Goal: Task Accomplishment & Management: Manage account settings

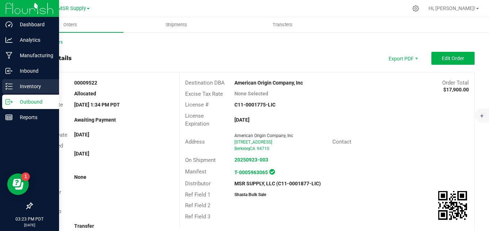
click at [13, 80] on div "Inventory" at bounding box center [30, 86] width 57 height 14
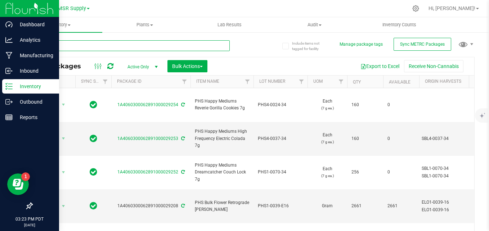
click at [122, 46] on input "text" at bounding box center [131, 45] width 198 height 11
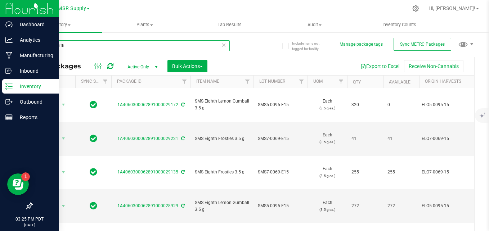
type input "sms eighth"
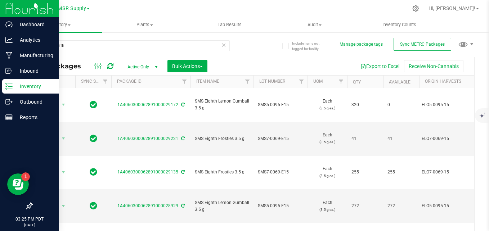
click at [222, 44] on icon at bounding box center [223, 44] width 5 height 9
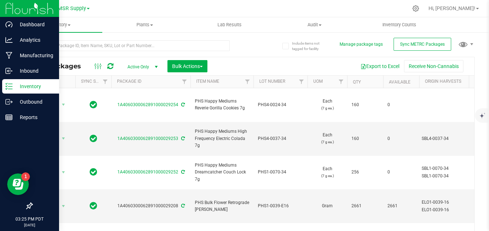
click at [87, 7] on link "MSR Supply" at bounding box center [74, 8] width 32 height 7
click at [77, 32] on link "Nabis" at bounding box center [73, 35] width 105 height 10
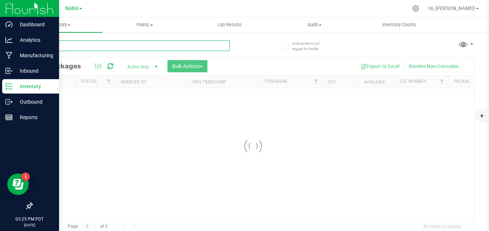
click at [188, 46] on input "text" at bounding box center [131, 45] width 198 height 11
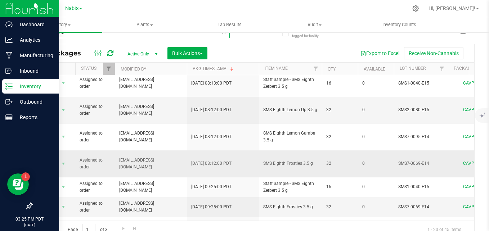
scroll to position [20, 0]
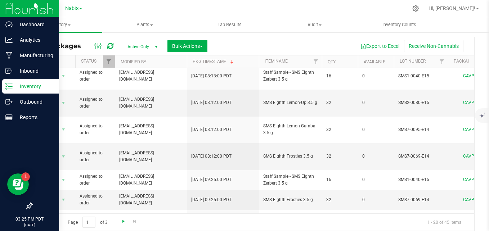
type input "sms eighth"
click at [121, 223] on span "Go to the next page" at bounding box center [124, 222] width 6 height 6
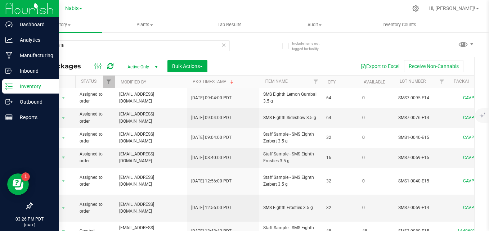
click at [222, 44] on icon at bounding box center [223, 44] width 5 height 9
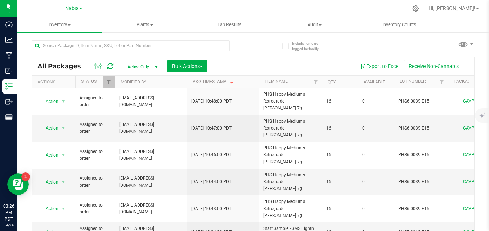
click at [79, 10] on link "Nabis" at bounding box center [73, 8] width 17 height 7
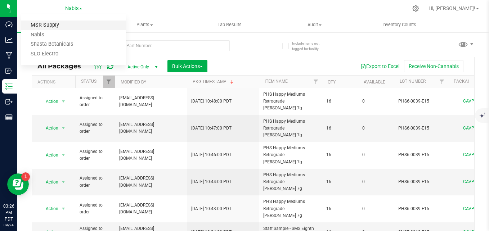
click at [67, 27] on link "MSR Supply" at bounding box center [73, 26] width 105 height 10
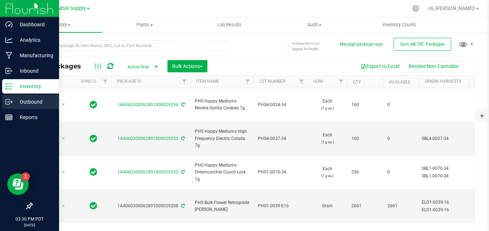
click at [14, 103] on p "Outbound" at bounding box center [34, 102] width 43 height 9
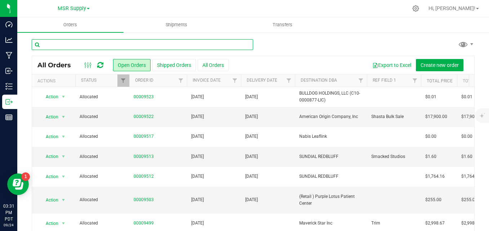
click at [143, 47] on input "text" at bounding box center [143, 44] width 222 height 11
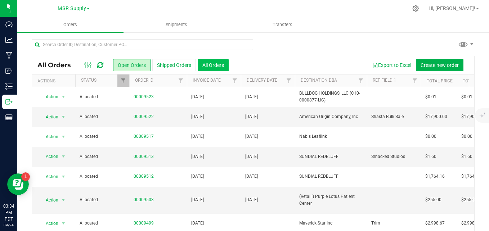
click at [214, 70] on button "All Orders" at bounding box center [213, 65] width 31 height 12
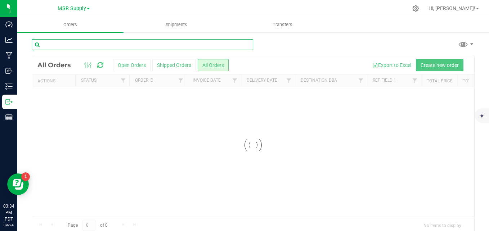
click at [167, 48] on input "text" at bounding box center [143, 44] width 222 height 11
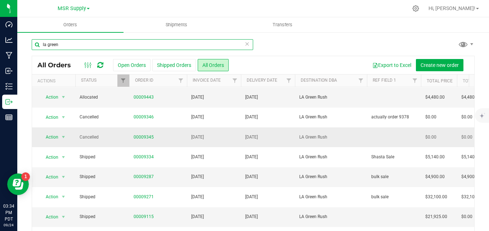
scroll to position [72, 0]
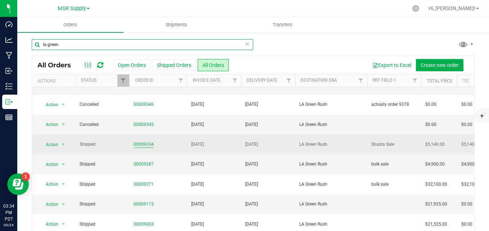
type input "la green"
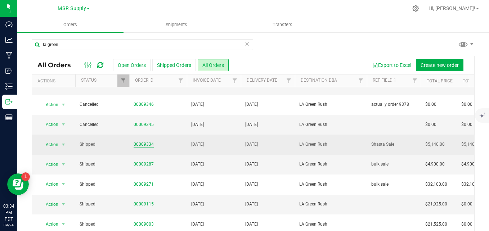
click at [146, 146] on link "00009334" at bounding box center [144, 144] width 20 height 7
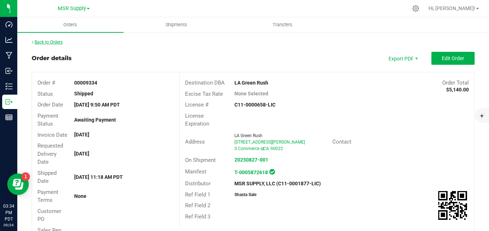
click at [57, 40] on link "Back to Orders" at bounding box center [47, 42] width 31 height 5
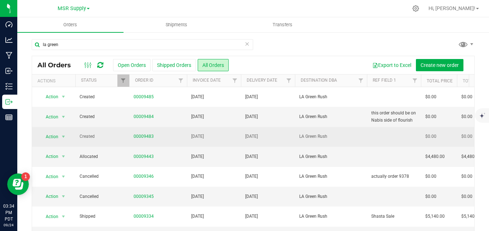
scroll to position [36, 0]
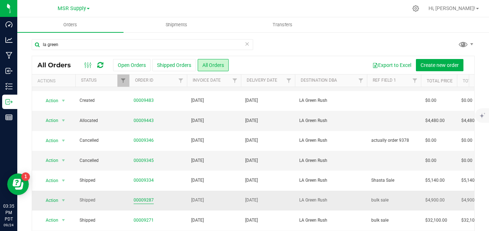
click at [145, 200] on link "00009287" at bounding box center [144, 200] width 20 height 7
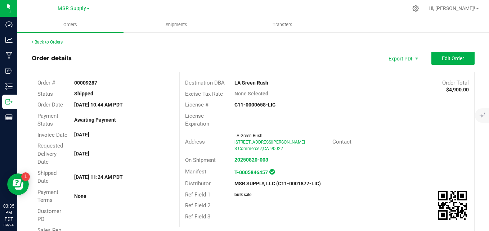
click at [61, 42] on link "Back to Orders" at bounding box center [47, 42] width 31 height 5
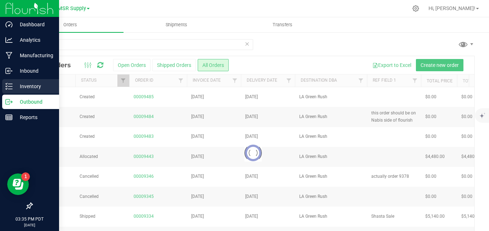
click at [19, 85] on p "Inventory" at bounding box center [34, 86] width 43 height 9
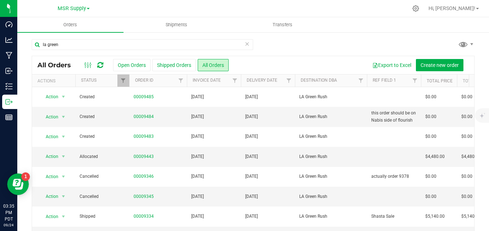
click at [246, 44] on icon at bounding box center [247, 43] width 5 height 9
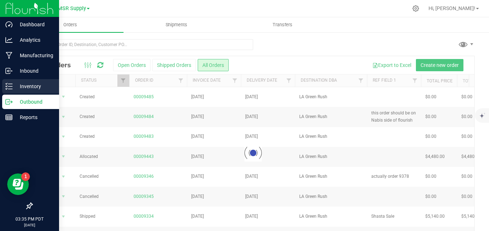
click at [8, 89] on line at bounding box center [10, 89] width 4 height 0
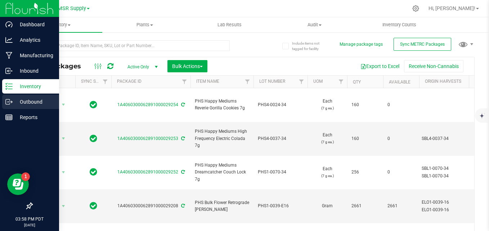
click at [15, 102] on p "Outbound" at bounding box center [34, 102] width 43 height 9
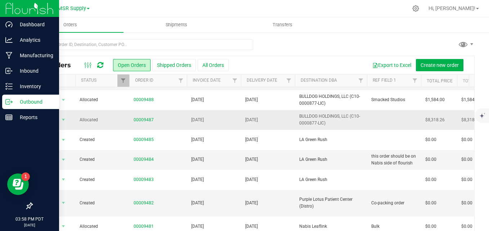
scroll to position [259, 0]
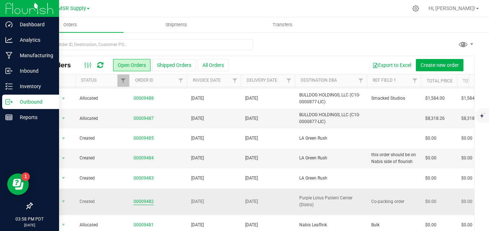
click at [147, 199] on link "00009482" at bounding box center [144, 202] width 20 height 7
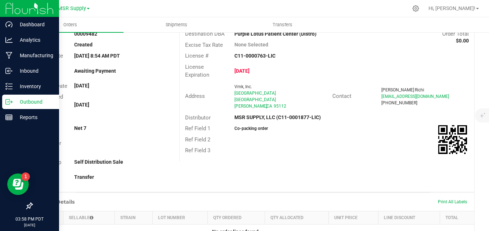
scroll to position [3, 0]
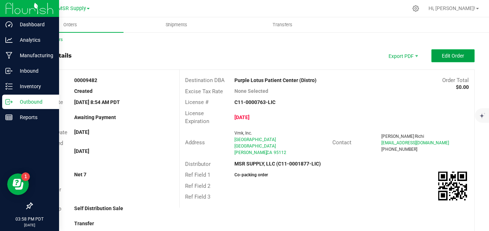
click at [446, 62] on button "Edit Order" at bounding box center [453, 55] width 43 height 13
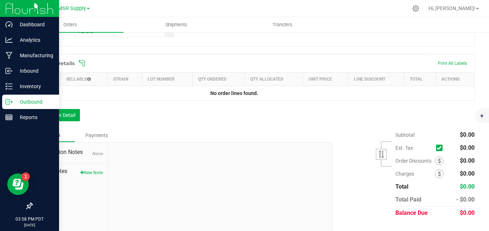
scroll to position [215, 0]
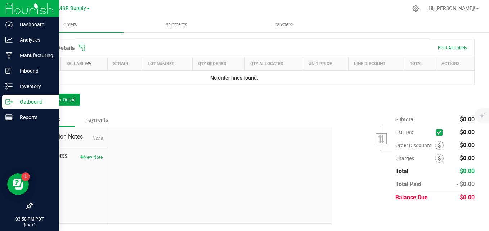
click at [76, 97] on button "Add New Detail" at bounding box center [56, 100] width 48 height 12
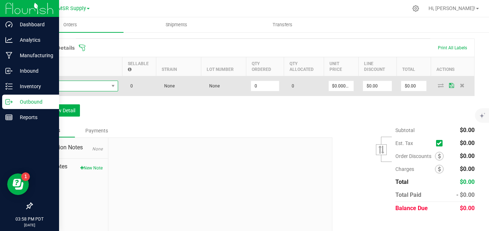
click at [76, 87] on span "NO DATA FOUND" at bounding box center [73, 86] width 72 height 10
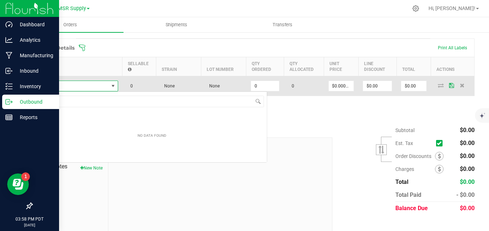
scroll to position [11, 81]
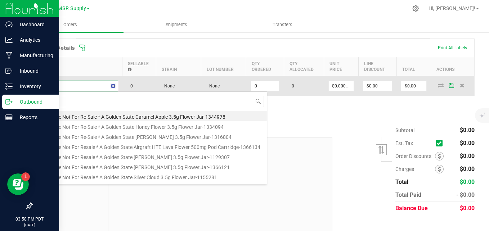
type input "vmk"
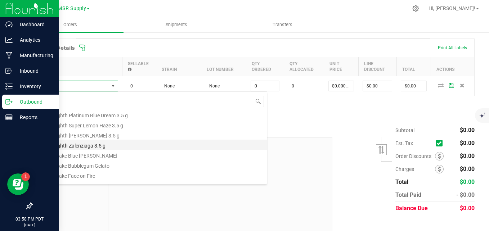
scroll to position [0, 0]
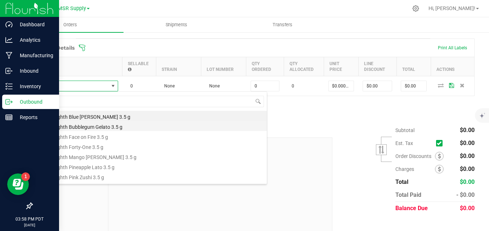
click at [101, 127] on li "VMK Eighth Bubblegum Gelato 3.5 g" at bounding box center [152, 126] width 230 height 10
type input "0 ea"
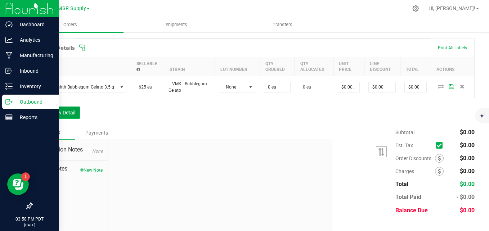
click at [71, 113] on button "Add New Detail" at bounding box center [56, 113] width 48 height 12
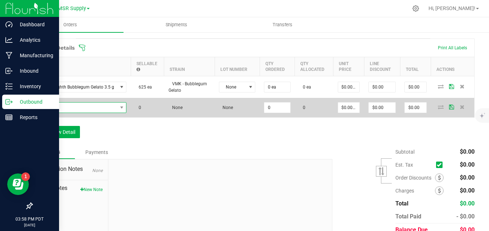
click at [73, 108] on span "NO DATA FOUND" at bounding box center [77, 108] width 80 height 10
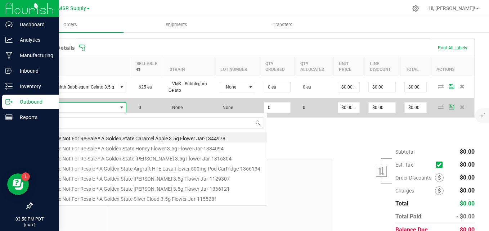
scroll to position [11, 88]
type input "vmk"
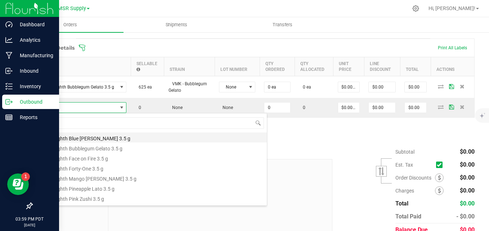
click at [113, 137] on li "VMK Eighth Blue [PERSON_NAME] 3.5 g" at bounding box center [152, 138] width 230 height 10
type input "0 ea"
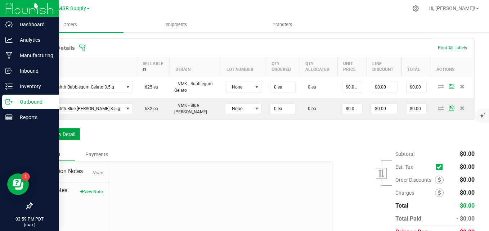
click at [73, 129] on button "Add New Detail" at bounding box center [56, 134] width 48 height 12
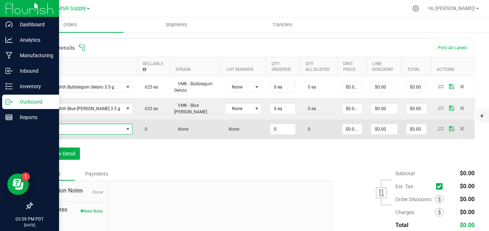
click at [74, 127] on span "NO DATA FOUND" at bounding box center [80, 129] width 87 height 10
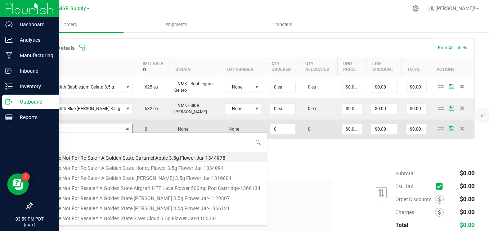
type input "vmk"
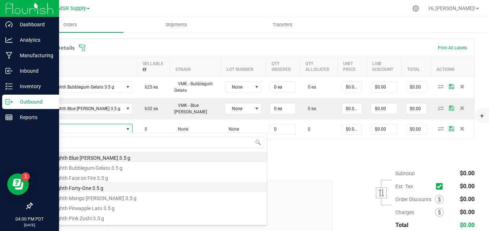
click at [82, 188] on li "VMK Eighth Forty-One 3.5 g" at bounding box center [152, 187] width 230 height 10
type input "0 ea"
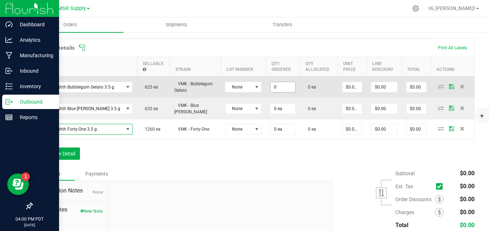
click at [280, 87] on input "0" at bounding box center [283, 87] width 25 height 10
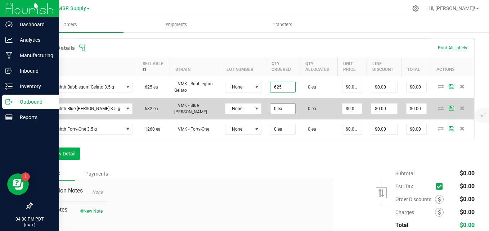
type input "625 ea"
click at [285, 108] on input "0" at bounding box center [283, 109] width 25 height 10
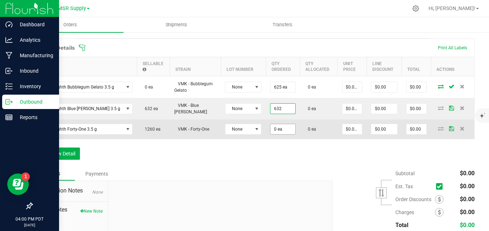
type input "632 ea"
click at [273, 128] on input "0" at bounding box center [283, 129] width 25 height 10
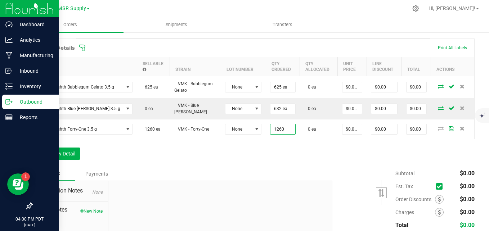
type input "1260 ea"
click at [291, 154] on div "Order Details Print All Labels Item Sellable Strain Lot Number Qty Ordered Qty …" at bounding box center [253, 103] width 443 height 129
click at [72, 151] on button "Add New Detail" at bounding box center [56, 154] width 48 height 12
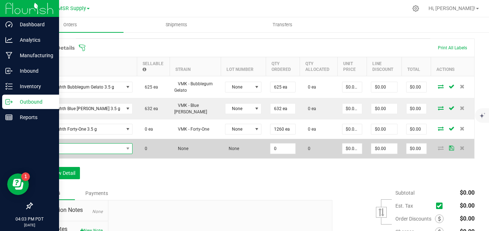
click at [76, 147] on span "NO DATA FOUND" at bounding box center [80, 149] width 87 height 10
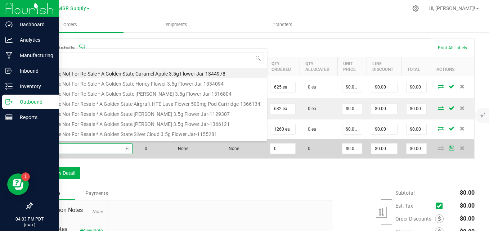
type input "vmk"
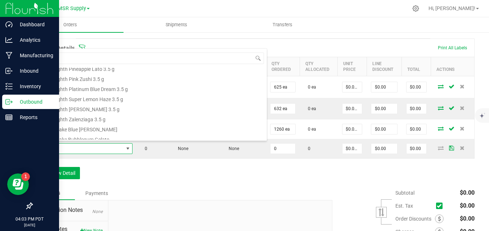
scroll to position [72, 0]
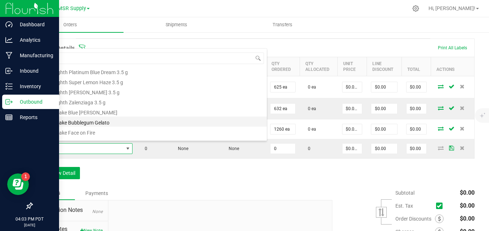
click at [93, 120] on li "VMK Shake Bubblegum Gelato" at bounding box center [152, 122] width 230 height 10
type input "0.0000 g"
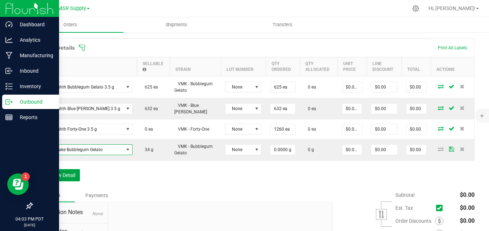
click at [75, 173] on button "Add New Detail" at bounding box center [56, 175] width 48 height 12
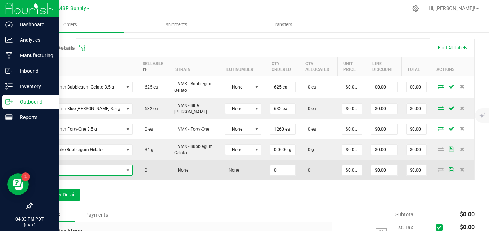
click at [85, 167] on span "NO DATA FOUND" at bounding box center [80, 170] width 87 height 10
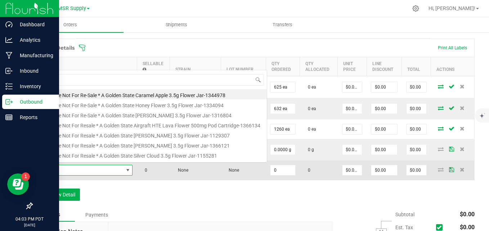
scroll to position [11, 88]
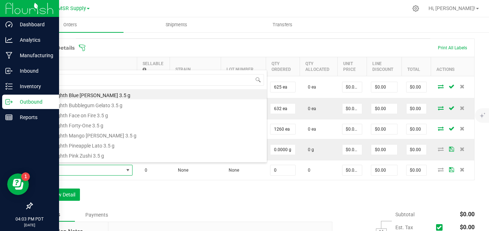
type input "vmk sm"
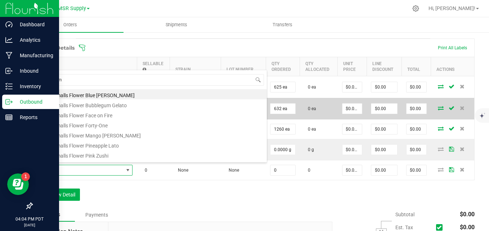
click at [107, 105] on li "VMK Smalls Flower Bubblegum Gelato" at bounding box center [152, 104] width 230 height 10
type input "0.0000 g"
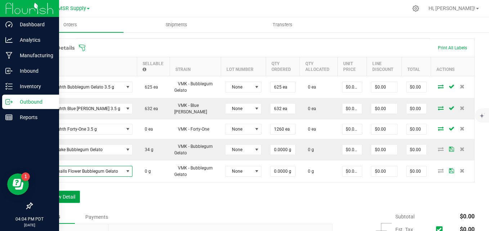
click at [72, 195] on button "Add New Detail" at bounding box center [56, 197] width 48 height 12
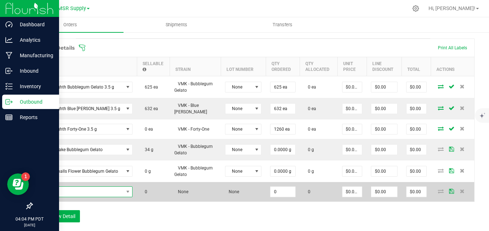
click at [90, 187] on span "NO DATA FOUND" at bounding box center [80, 192] width 87 height 10
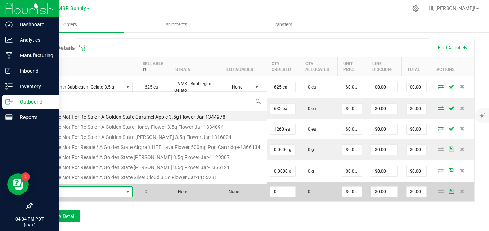
scroll to position [11, 93]
type input "vmk"
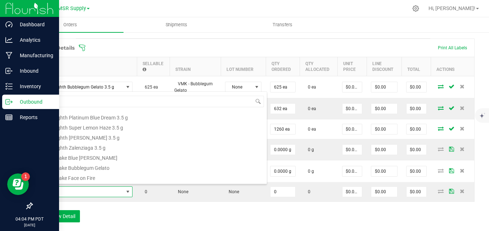
scroll to position [72, 0]
click at [96, 159] on li "VMK Shake Blue [PERSON_NAME]" at bounding box center [152, 155] width 230 height 10
type input "0.0000 g"
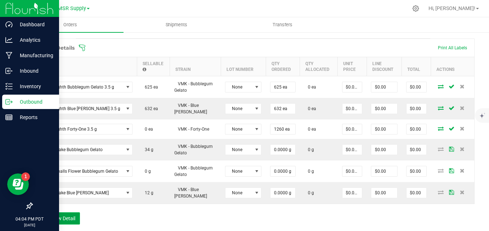
click at [66, 213] on button "Add New Detail" at bounding box center [56, 219] width 48 height 12
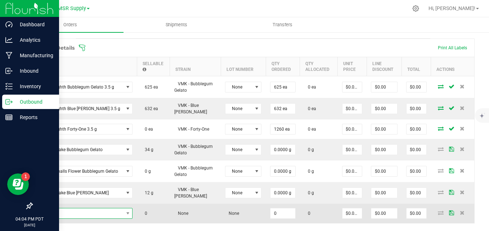
click at [72, 209] on span "NO DATA FOUND" at bounding box center [80, 214] width 87 height 10
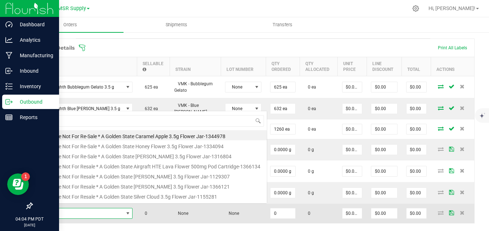
scroll to position [11, 93]
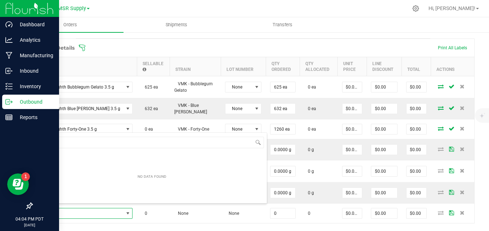
type input "vmk sm"
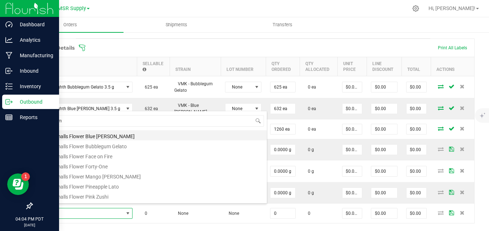
click at [106, 136] on li "VMK Smalls Flower Blue [PERSON_NAME]" at bounding box center [152, 135] width 230 height 10
type input "0.0000 g"
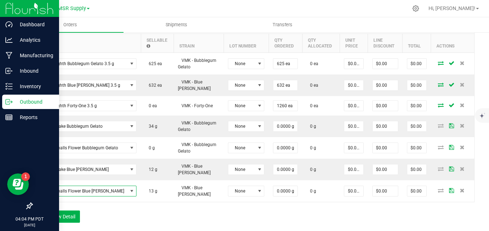
scroll to position [251, 0]
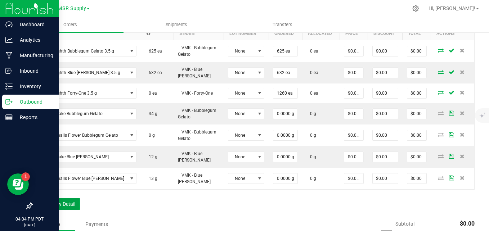
click at [72, 198] on button "Add New Detail" at bounding box center [56, 204] width 48 height 12
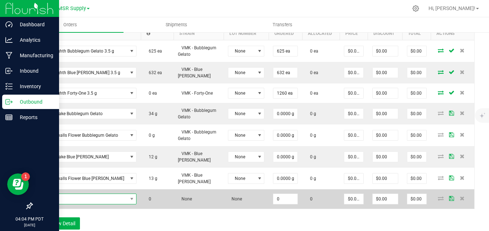
click at [80, 194] on span "NO DATA FOUND" at bounding box center [82, 199] width 90 height 10
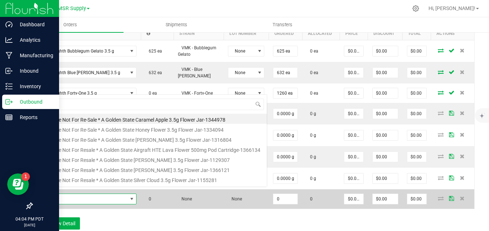
scroll to position [11, 93]
type input "vmk"
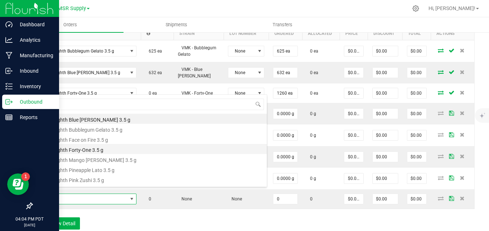
click at [81, 148] on li "VMK Eighth Forty-One 3.5 g" at bounding box center [152, 149] width 230 height 10
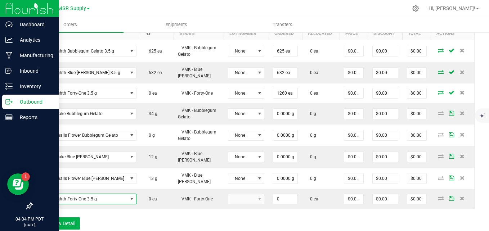
type input "0 ea"
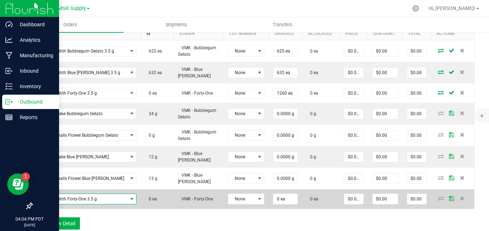
click at [116, 194] on span "VMK Eighth Forty-One 3.5 g" at bounding box center [82, 199] width 90 height 10
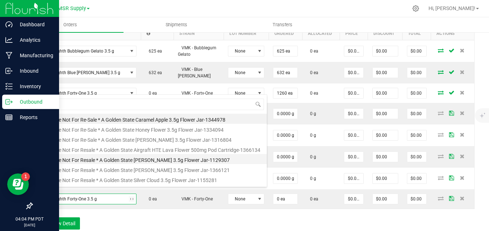
type input "vmk"
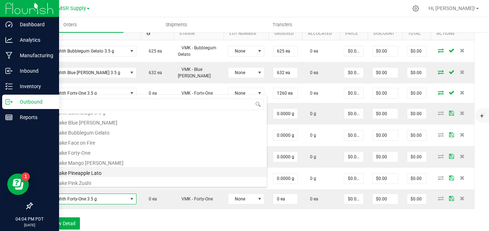
scroll to position [130, 0]
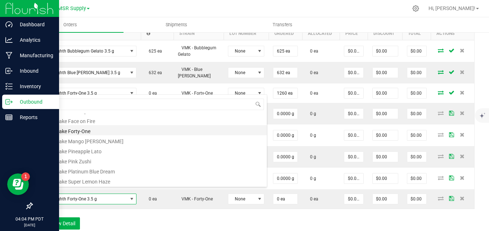
click at [83, 132] on li "VMK Shake Forty-One" at bounding box center [152, 130] width 230 height 10
type input "0.0000 g"
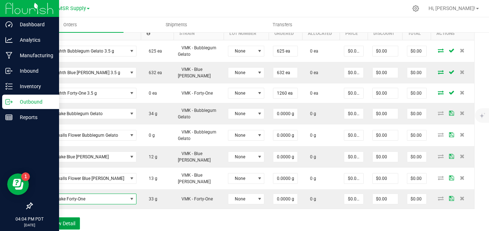
click at [70, 218] on button "Add New Detail" at bounding box center [56, 224] width 48 height 12
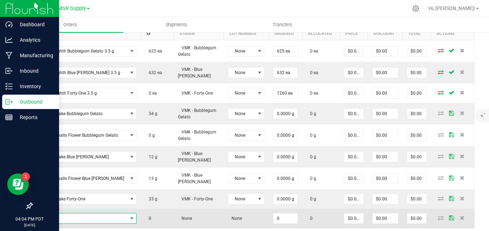
click at [85, 214] on span "NO DATA FOUND" at bounding box center [82, 219] width 90 height 10
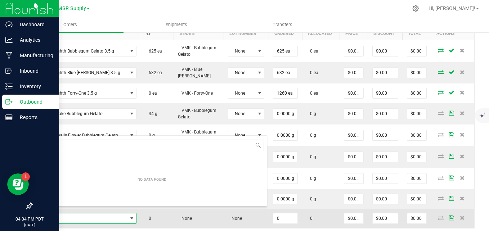
scroll to position [11, 93]
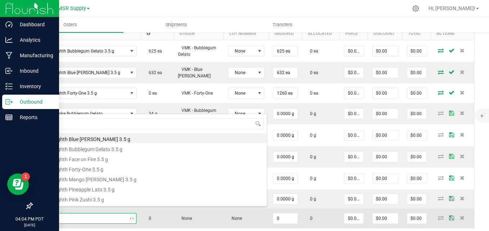
type input "vmk sm"
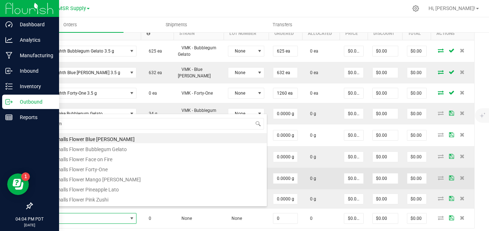
click at [111, 168] on li "VMK Smalls Flower Forty-One" at bounding box center [152, 169] width 230 height 10
type input "0.0000 g"
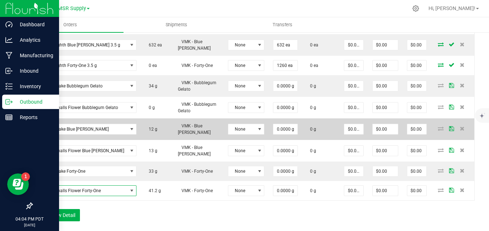
scroll to position [323, 0]
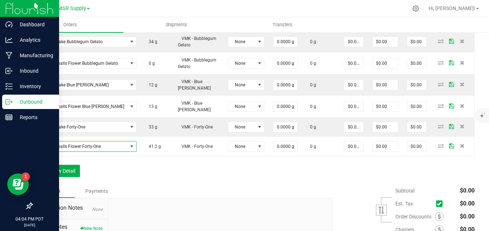
click at [305, 167] on div "Order Details Print All Labels Item Sellable Strain Lot Number Qty Ordered Qty …" at bounding box center [253, 57] width 443 height 254
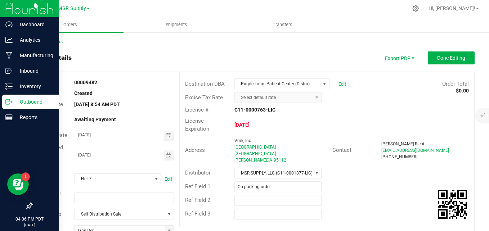
scroll to position [0, 0]
click at [452, 61] on span "Done Editing" at bounding box center [452, 59] width 28 height 6
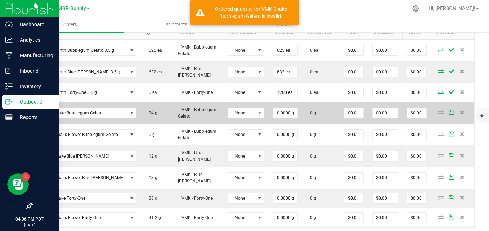
scroll to position [252, 0]
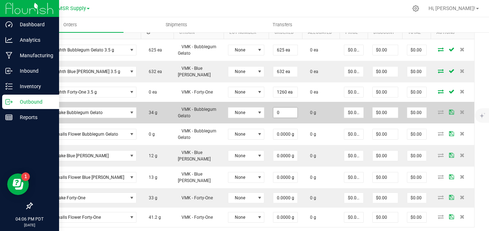
click at [274, 111] on input "0" at bounding box center [286, 113] width 24 height 10
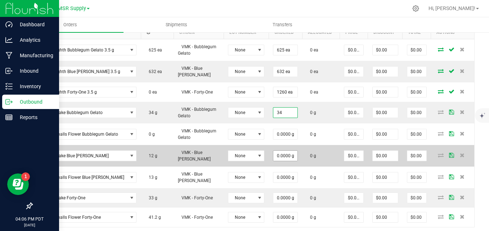
type input "34.0000 g"
click at [276, 153] on input "0" at bounding box center [286, 156] width 24 height 10
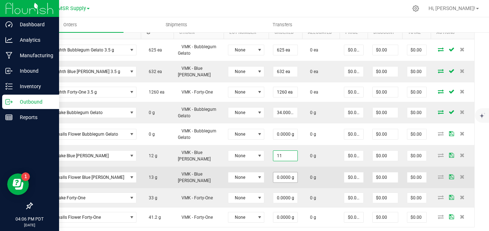
type input "11.0000 g"
click at [276, 173] on input "0" at bounding box center [286, 178] width 24 height 10
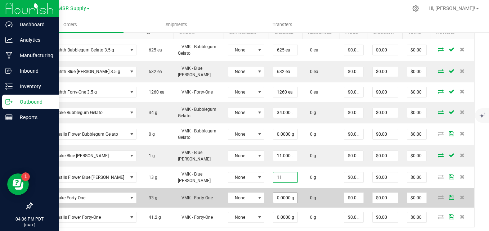
type input "11.0000 g"
click at [279, 193] on input "0" at bounding box center [286, 198] width 24 height 10
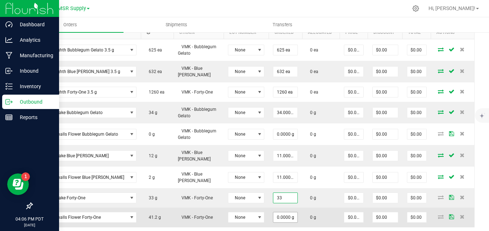
type input "33.0000 g"
click at [277, 214] on input "0" at bounding box center [286, 218] width 24 height 10
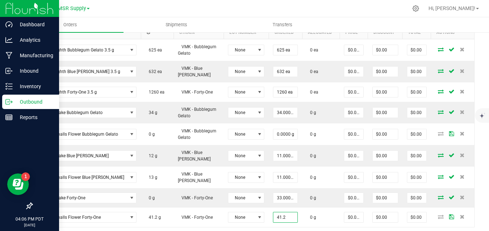
type input "41.2000 g"
click at [475, 182] on div "Back to Orders Order details Export PDF Done Editing Order # 00009482 Status Cr…" at bounding box center [253, 76] width 472 height 594
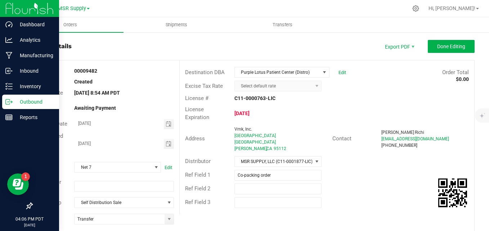
scroll to position [0, 0]
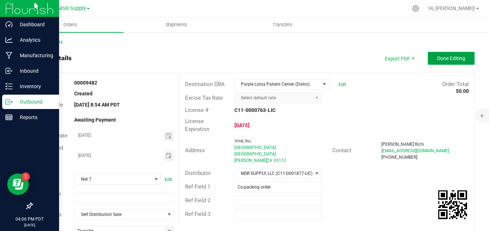
click at [429, 54] on button "Done Editing" at bounding box center [451, 58] width 47 height 13
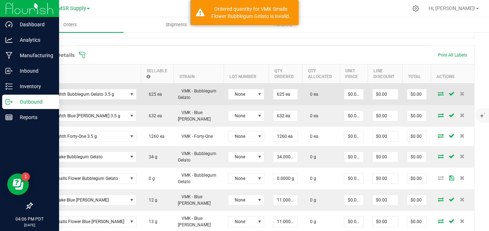
scroll to position [216, 0]
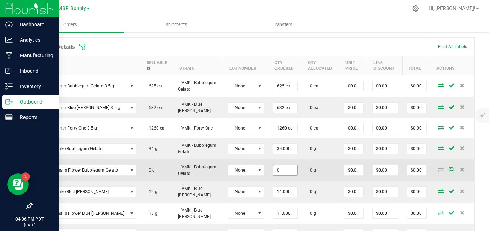
click at [278, 167] on input "0" at bounding box center [286, 170] width 24 height 10
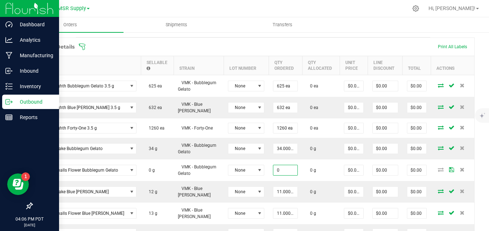
type input "0.0000 g"
click at [474, 171] on div "Back to Orders Order details Export PDF Done Editing Order # 00009482 Status Cr…" at bounding box center [253, 112] width 472 height 594
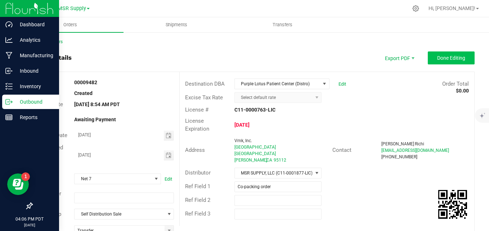
scroll to position [0, 0]
click at [439, 58] on span "Done Editing" at bounding box center [452, 59] width 28 height 6
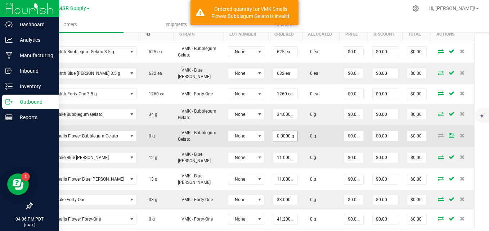
scroll to position [252, 0]
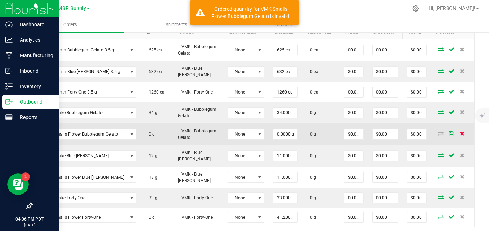
click at [457, 133] on span at bounding box center [462, 134] width 11 height 4
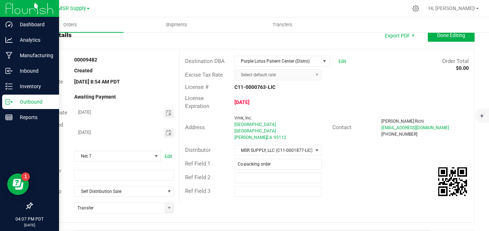
scroll to position [0, 0]
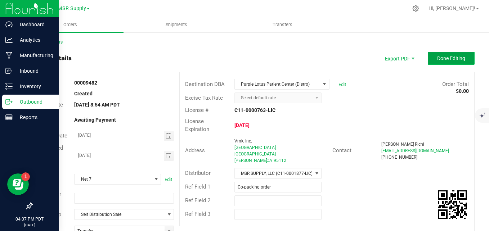
click at [444, 62] on button "Done Editing" at bounding box center [451, 58] width 47 height 13
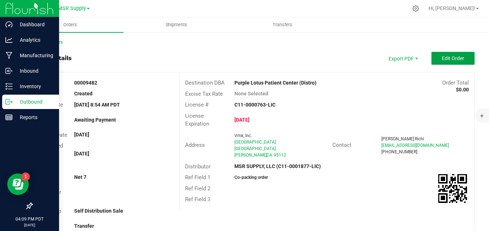
click at [437, 62] on button "Edit Order" at bounding box center [453, 58] width 43 height 13
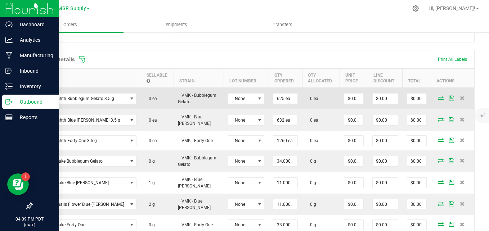
scroll to position [216, 0]
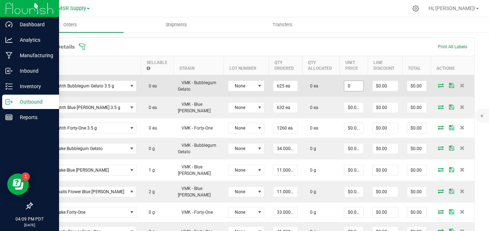
click at [345, 87] on input "0" at bounding box center [354, 86] width 19 height 10
drag, startPoint x: 352, startPoint y: 86, endPoint x: 328, endPoint y: 87, distance: 23.8
click at [328, 87] on outbound-order-line-row "VMK Eighth Bubblegum Gelato 3.5 g 0 ea VMK - Bubblegum Gelato None 625 ea 0 ea …" at bounding box center [253, 86] width 443 height 22
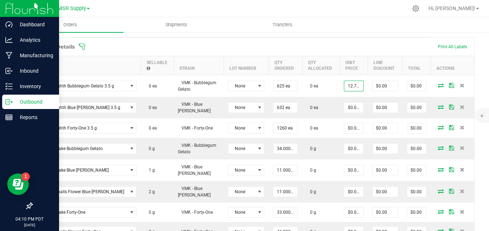
type input "$12.71355"
type input "$7,945.97"
click at [393, 50] on div "Order Details Print All Labels" at bounding box center [253, 47] width 443 height 18
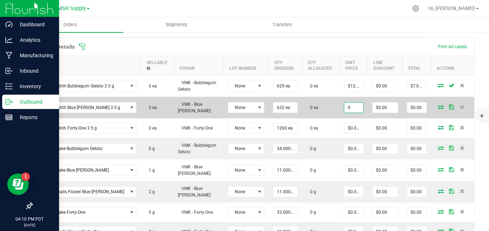
paste input "12.7135478744"
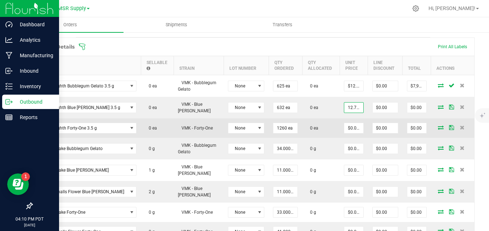
scroll to position [0, 16]
type input "$12.71355"
type input "$8,034.96"
click at [346, 128] on input "0" at bounding box center [354, 128] width 19 height 10
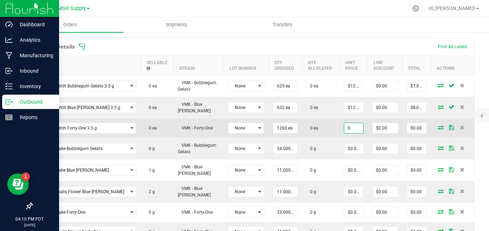
paste input "12.7135478744"
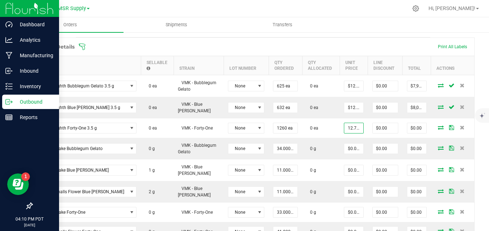
scroll to position [0, 16]
type input "$12.71355"
type input "$16,019.07"
click at [356, 41] on div "Order Details Print All Labels" at bounding box center [253, 47] width 443 height 18
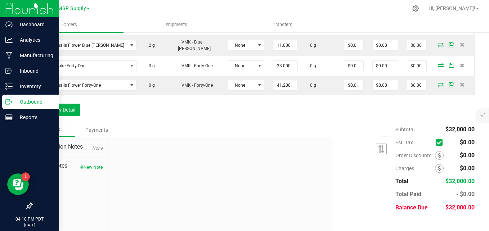
scroll to position [367, 0]
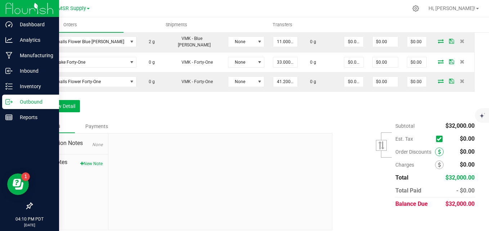
click at [435, 148] on span at bounding box center [439, 152] width 9 height 9
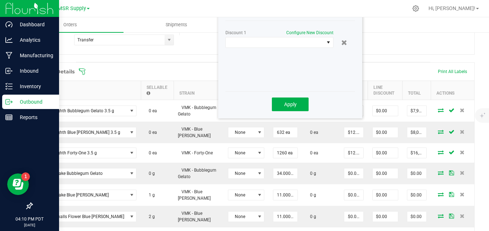
scroll to position [150, 0]
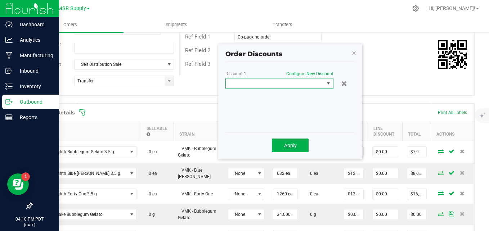
click at [314, 81] on span at bounding box center [275, 84] width 98 height 10
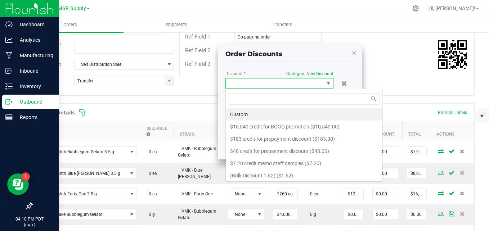
scroll to position [11, 108]
click at [248, 116] on li "Custom" at bounding box center [304, 114] width 157 height 12
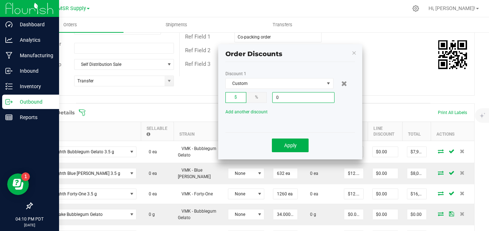
click at [291, 97] on input "0" at bounding box center [304, 98] width 62 height 10
type input "$16,678.50"
click at [293, 145] on span "Apply" at bounding box center [290, 146] width 13 height 6
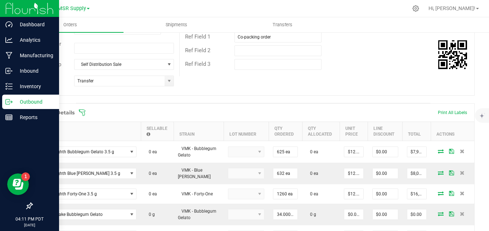
click at [393, 105] on div "Order Details Print All Labels" at bounding box center [253, 113] width 443 height 18
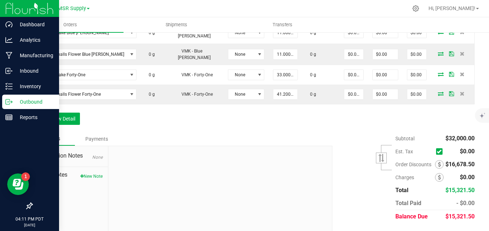
scroll to position [367, 0]
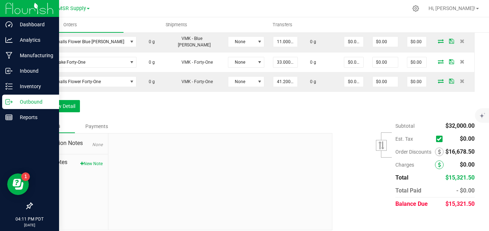
click at [438, 163] on icon at bounding box center [439, 165] width 3 height 5
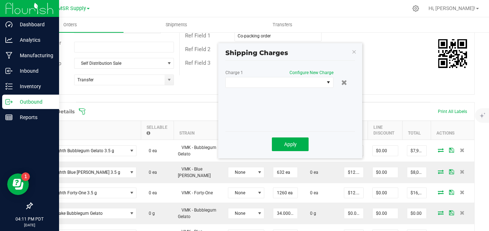
scroll to position [150, 0]
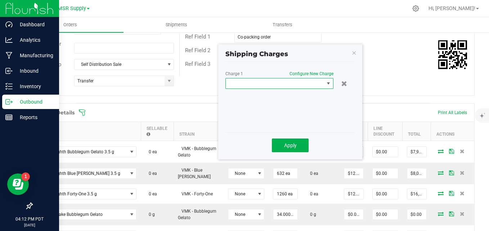
click at [270, 85] on span at bounding box center [275, 84] width 98 height 10
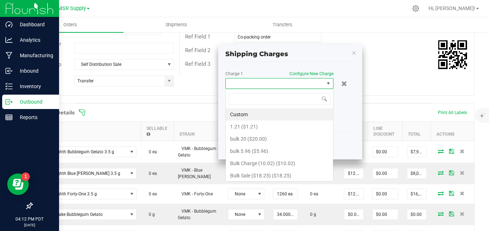
scroll to position [11, 108]
click at [257, 111] on li "Custom" at bounding box center [279, 114] width 107 height 12
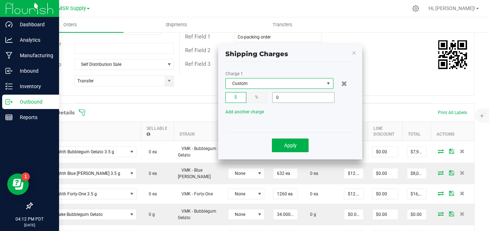
click at [290, 98] on input "0" at bounding box center [304, 98] width 62 height 10
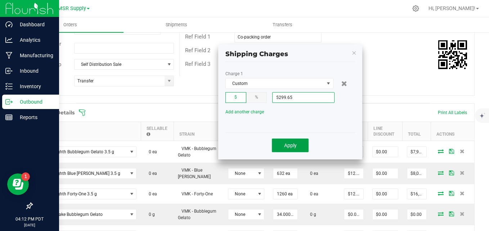
type input "$5,299.65"
click at [293, 147] on span "Apply" at bounding box center [290, 146] width 13 height 6
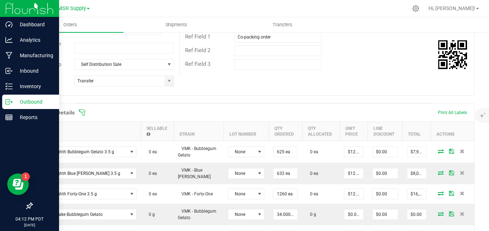
click at [363, 107] on div "Order Details Print All Labels" at bounding box center [253, 113] width 443 height 18
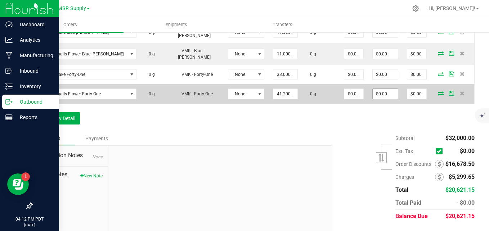
scroll to position [367, 0]
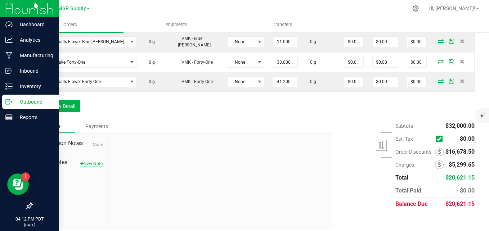
click at [96, 161] on button "New Note" at bounding box center [91, 164] width 22 height 6
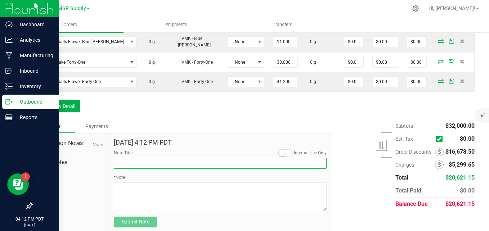
click at [150, 158] on input "Note Title" at bounding box center [220, 163] width 213 height 11
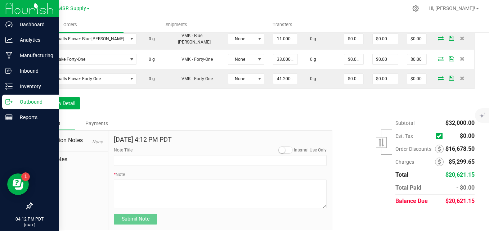
click at [294, 172] on div "* Note" at bounding box center [220, 190] width 213 height 37
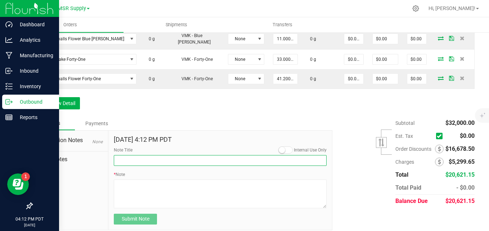
click at [194, 155] on input "Note Title" at bounding box center [220, 160] width 213 height 11
type input "Price Breakdown"
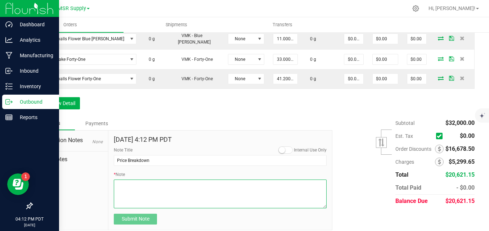
click at [172, 181] on textarea "* Note" at bounding box center [220, 194] width 213 height 29
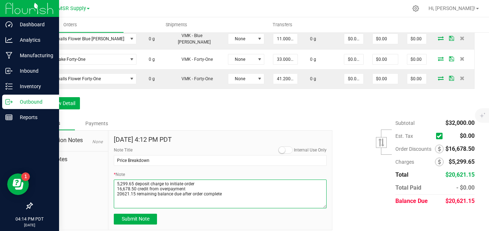
click at [196, 183] on textarea "* Note" at bounding box center [220, 194] width 213 height 29
click at [236, 187] on textarea "* Note" at bounding box center [220, 194] width 213 height 29
type textarea "5,299.65 deposit charge to initiate order 16,678.50 credit from overpayment 206…"
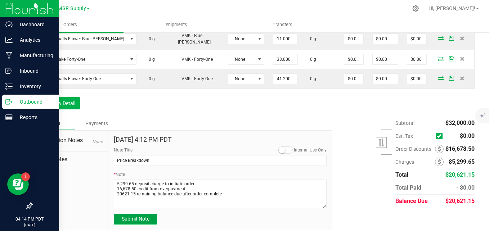
click at [139, 216] on span "Submit Note" at bounding box center [136, 219] width 28 height 6
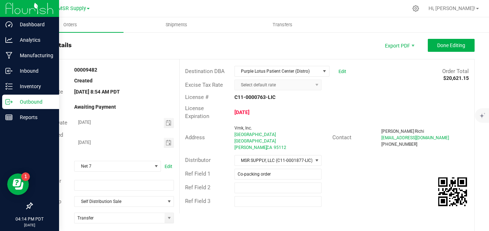
scroll to position [0, 0]
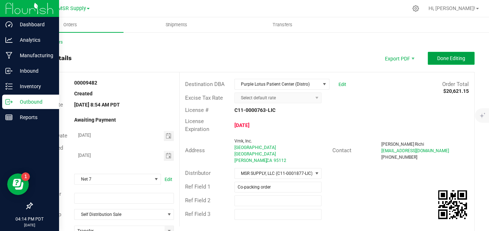
click at [449, 63] on button "Done Editing" at bounding box center [451, 58] width 47 height 13
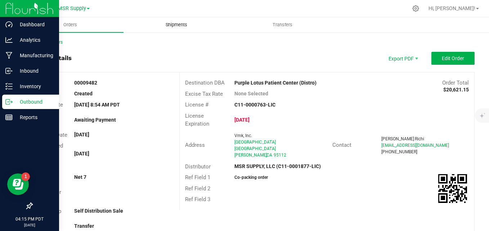
click at [172, 25] on span "Shipments" at bounding box center [176, 25] width 41 height 6
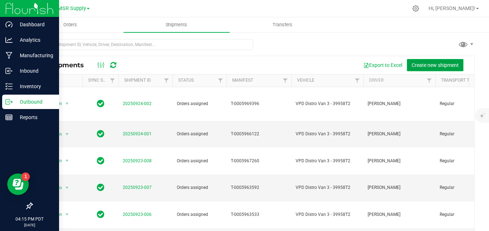
click at [412, 63] on span "Create new shipment" at bounding box center [435, 65] width 47 height 6
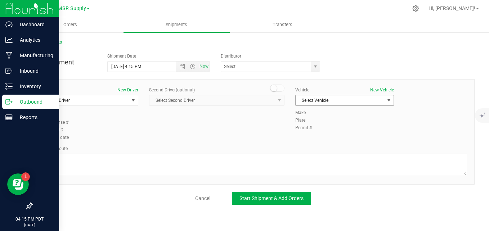
click at [339, 96] on span "Select Vehicle" at bounding box center [340, 101] width 89 height 10
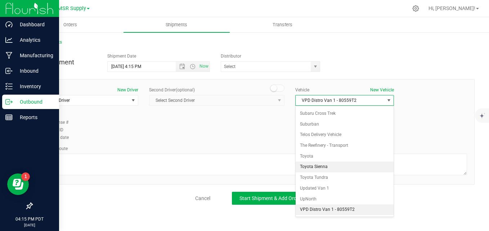
scroll to position [1306, 0]
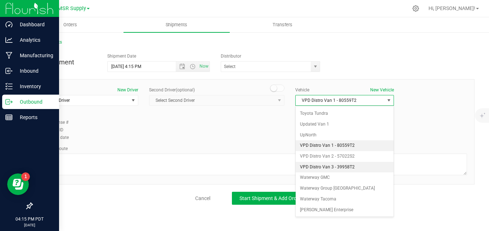
click at [341, 170] on li "VPD Distro Van 3 - 39958T2" at bounding box center [345, 167] width 98 height 11
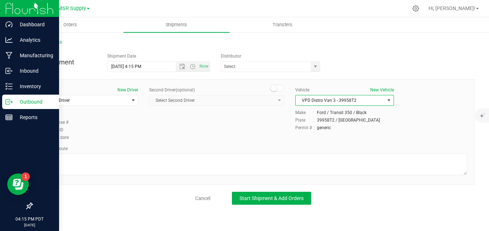
click at [386, 102] on span "select" at bounding box center [389, 101] width 6 height 6
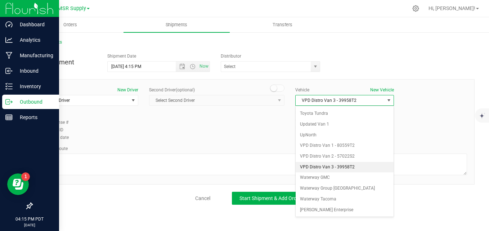
click at [359, 165] on li "VPD Distro Van 3 - 39958T2" at bounding box center [345, 167] width 98 height 11
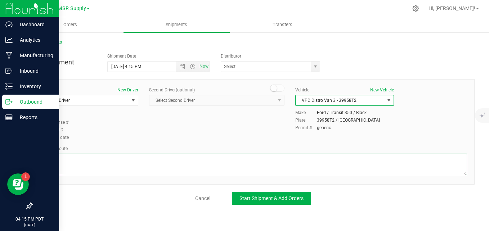
click at [333, 156] on textarea at bounding box center [253, 165] width 428 height 22
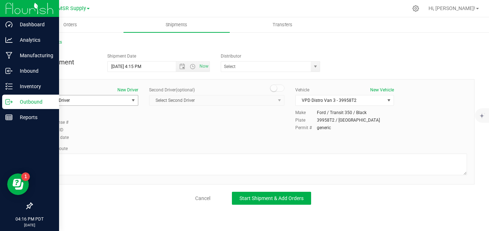
click at [105, 103] on span "Select Driver" at bounding box center [84, 101] width 89 height 10
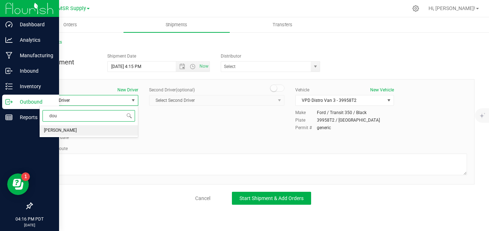
click at [76, 132] on li "[PERSON_NAME]" at bounding box center [89, 130] width 98 height 11
type input "dou"
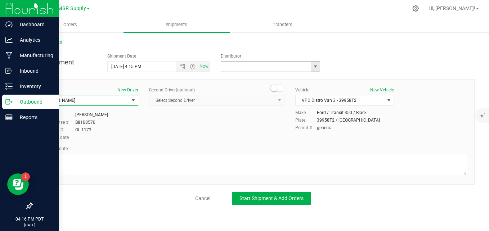
click at [249, 69] on input "text" at bounding box center [264, 67] width 87 height 10
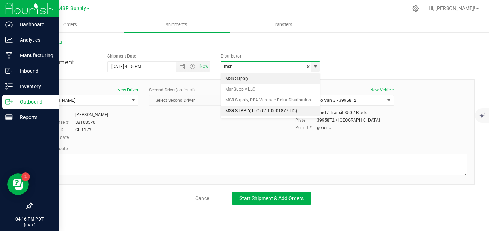
click at [243, 108] on li "MSR SUPPLY, LLC (C11-0001877-LIC)" at bounding box center [270, 111] width 99 height 11
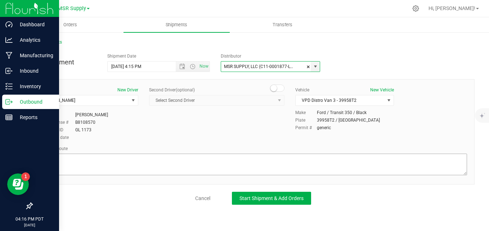
type input "MSR SUPPLY, LLC (C11-0001877-LIC)"
click at [193, 157] on textarea at bounding box center [253, 165] width 428 height 22
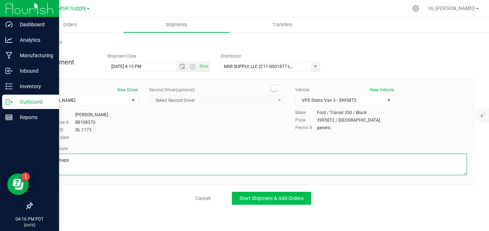
type textarea "google maps"
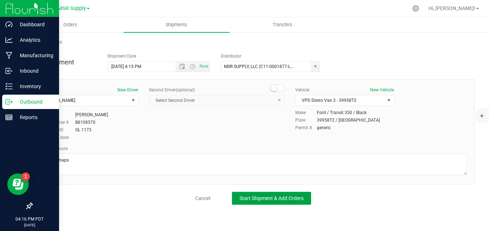
click at [282, 200] on span "Start Shipment & Add Orders" at bounding box center [272, 199] width 64 height 6
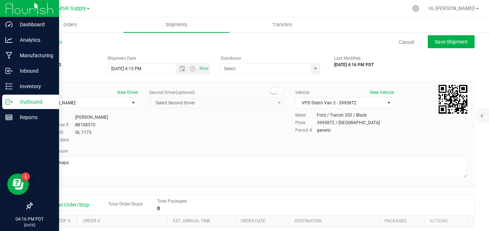
type input "MSR SUPPLY, LLC (C11-0001877-LIC)"
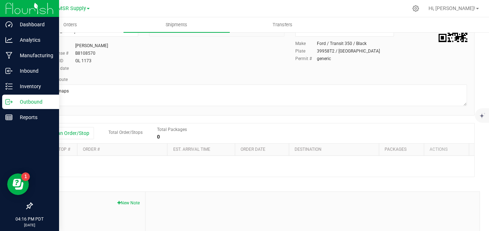
scroll to position [72, 0]
click at [78, 136] on button "Add an Order/Stop" at bounding box center [65, 133] width 57 height 12
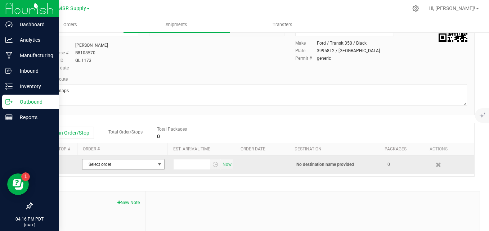
click at [120, 169] on span "Select order" at bounding box center [119, 165] width 73 height 10
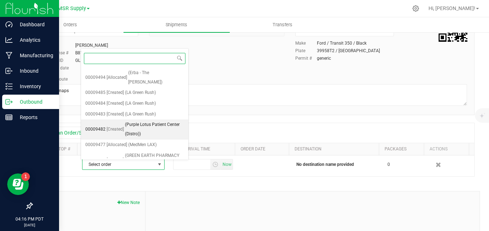
click at [125, 120] on span "(Purple Lotus Patient Center (Distro))" at bounding box center [154, 129] width 59 height 18
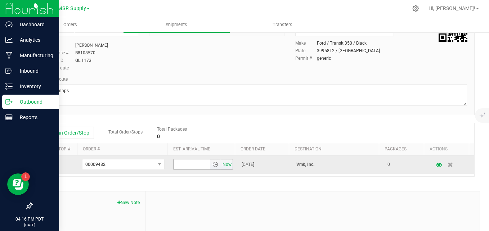
click at [221, 165] on span "Now" at bounding box center [227, 165] width 12 height 10
click at [157, 163] on span "select" at bounding box center [160, 165] width 6 height 6
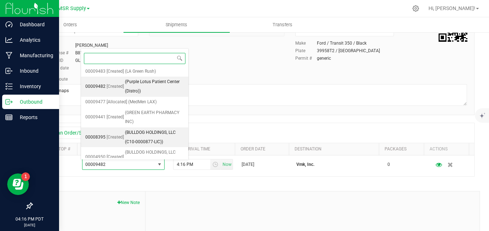
scroll to position [0, 0]
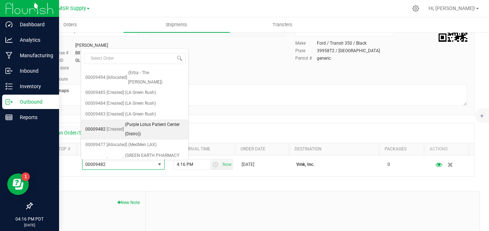
click at [239, 138] on div "Add an Order/Stop Total Order/Stops Total Packages 0" at bounding box center [253, 133] width 432 height 13
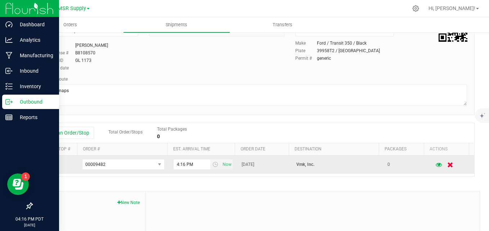
click at [448, 167] on icon "button" at bounding box center [451, 164] width 6 height 5
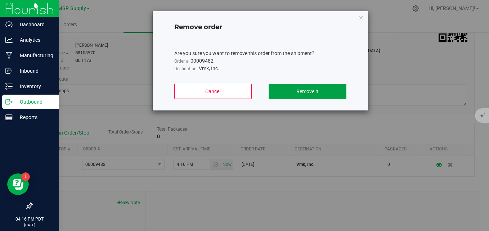
click at [302, 94] on span "Remove it" at bounding box center [308, 92] width 22 height 6
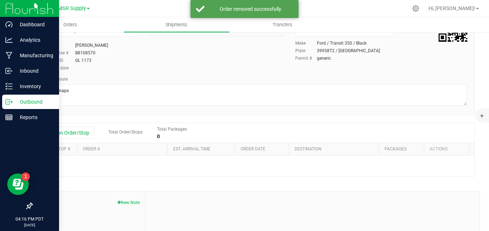
type input "MSR SUPPLY, LLC (C11-0001877-LIC)"
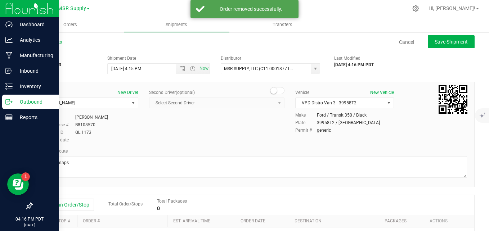
click at [396, 38] on div "Cancel Save Shipment" at bounding box center [275, 41] width 400 height 13
click at [399, 41] on link "Cancel" at bounding box center [406, 42] width 15 height 7
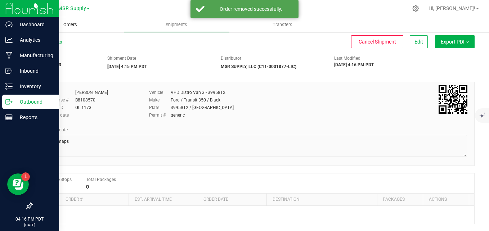
click at [76, 25] on span "Orders" at bounding box center [70, 25] width 33 height 6
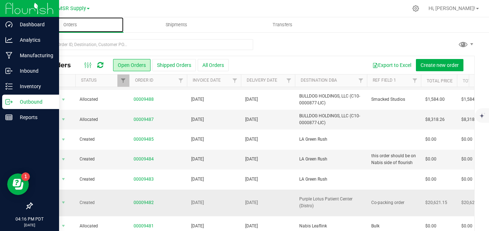
scroll to position [259, 0]
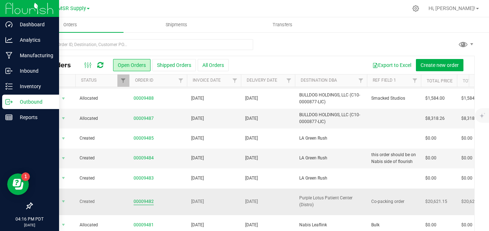
click at [145, 199] on link "00009482" at bounding box center [144, 202] width 20 height 7
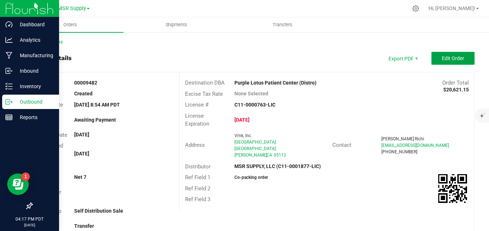
click at [440, 63] on button "Edit Order" at bounding box center [453, 58] width 43 height 13
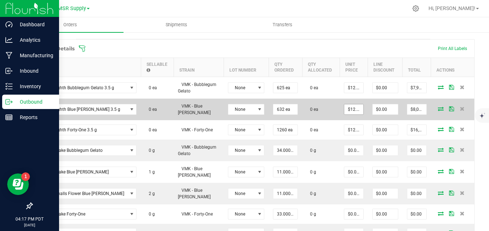
scroll to position [216, 0]
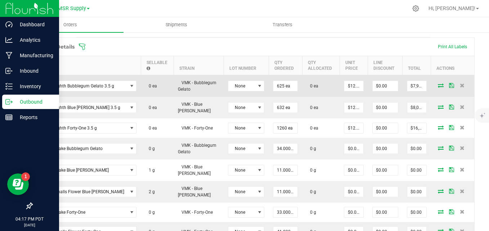
click at [438, 85] on icon at bounding box center [441, 85] width 6 height 4
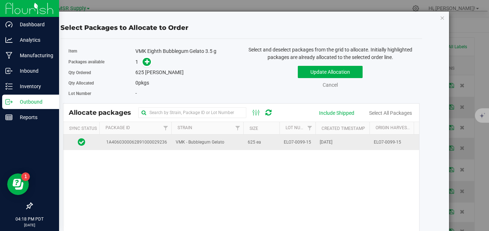
click at [203, 139] on span "VMK - Bubblegum Gelato" at bounding box center [200, 142] width 49 height 7
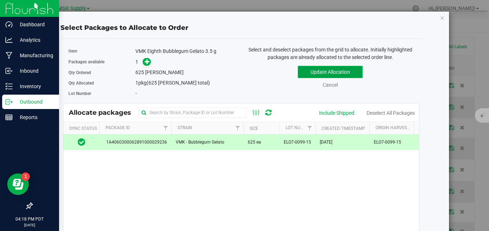
click at [310, 74] on button "Update Allocation" at bounding box center [330, 72] width 65 height 12
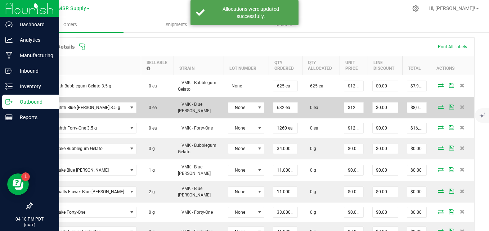
click at [438, 105] on icon at bounding box center [441, 107] width 6 height 4
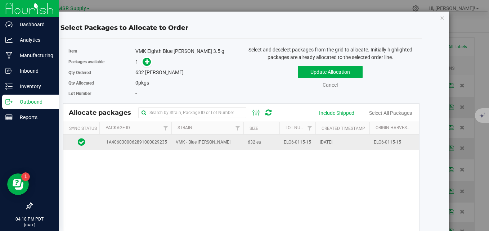
click at [311, 139] on td "ELO6-0115-15" at bounding box center [298, 142] width 36 height 15
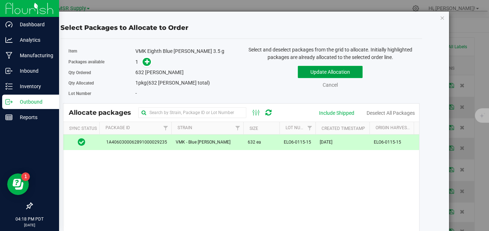
click at [343, 73] on button "Update Allocation" at bounding box center [330, 72] width 65 height 12
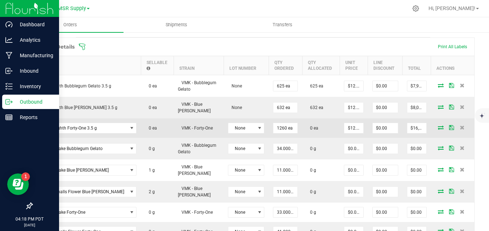
click at [438, 125] on icon at bounding box center [441, 127] width 6 height 4
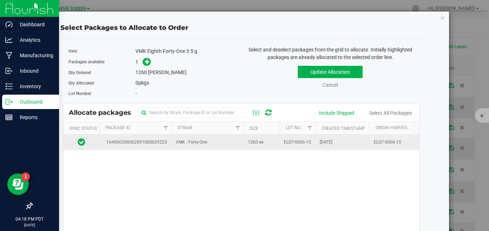
click at [205, 141] on span "VMK - Forty-One" at bounding box center [191, 142] width 31 height 7
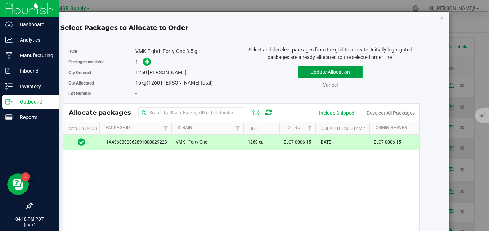
click at [340, 75] on button "Update Allocation" at bounding box center [330, 72] width 65 height 12
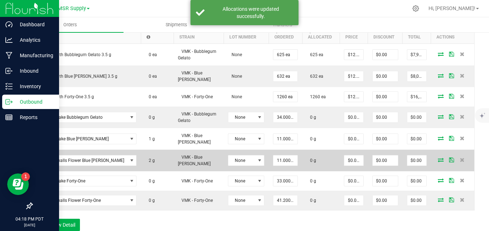
scroll to position [288, 0]
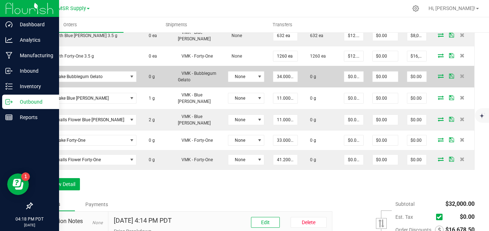
click at [438, 74] on icon at bounding box center [441, 76] width 6 height 4
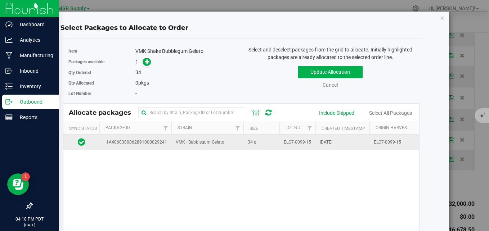
click at [239, 142] on td "VMK - Bubblegum Gelato" at bounding box center [208, 142] width 72 height 15
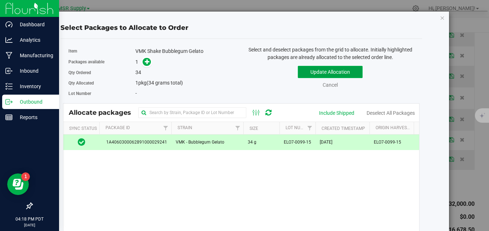
click at [337, 75] on button "Update Allocation" at bounding box center [330, 72] width 65 height 12
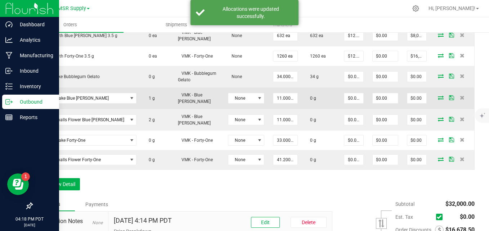
click at [438, 96] on icon at bounding box center [441, 98] width 6 height 4
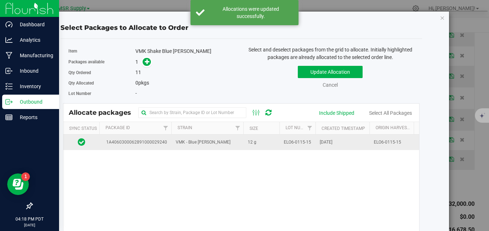
click at [205, 140] on span "VMK - Blue [PERSON_NAME]" at bounding box center [203, 142] width 55 height 7
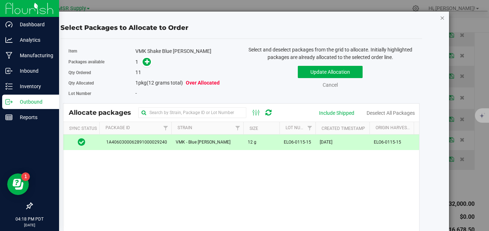
click at [440, 19] on icon "button" at bounding box center [442, 17] width 5 height 9
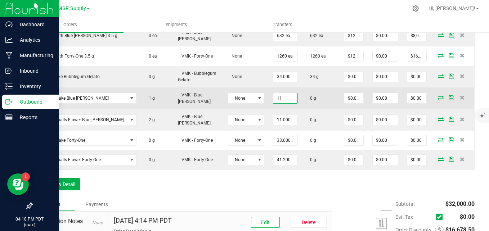
click at [274, 96] on input "11" at bounding box center [286, 98] width 24 height 10
type input "11.0000 g"
click at [438, 96] on icon at bounding box center [441, 98] width 6 height 4
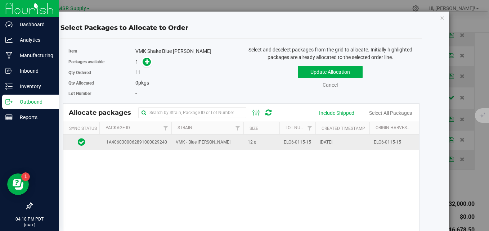
click at [284, 139] on span "ELO6-0115-15" at bounding box center [297, 142] width 27 height 7
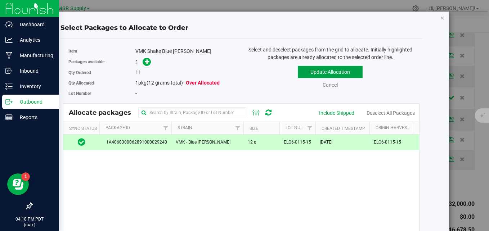
click at [319, 69] on button "Update Allocation" at bounding box center [330, 72] width 65 height 12
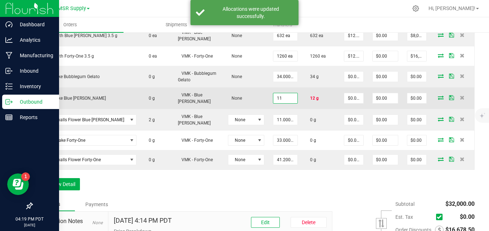
click at [274, 93] on input "11" at bounding box center [286, 98] width 24 height 10
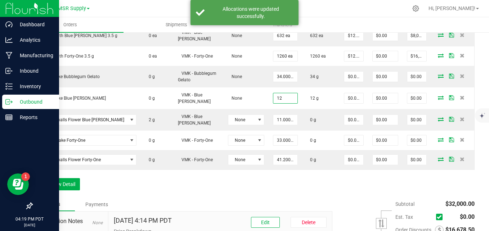
type input "12.0000 g"
click at [274, 179] on div "Order Details Print All Labels Item Sellable Strain Lot Number Qty Ordered Qty …" at bounding box center [253, 81] width 443 height 232
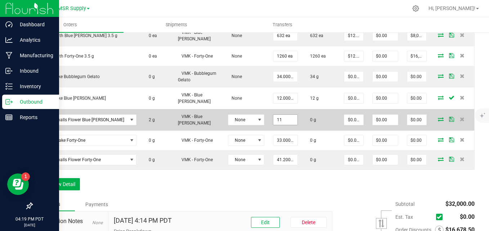
click at [274, 115] on input "11" at bounding box center [286, 120] width 24 height 10
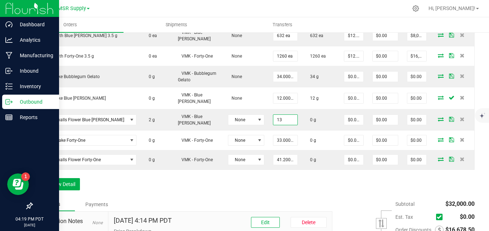
type input "13.0000 g"
click at [279, 178] on div "Order Details Print All Labels Item Sellable Strain Lot Number Qty Ordered Qty …" at bounding box center [253, 81] width 443 height 232
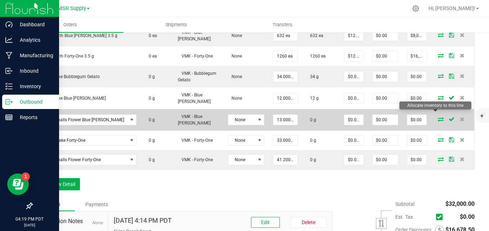
click at [438, 117] on icon at bounding box center [441, 119] width 6 height 4
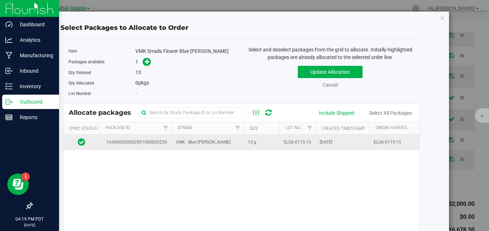
click at [180, 145] on span "VMK - Blue [PERSON_NAME]" at bounding box center [203, 142] width 55 height 7
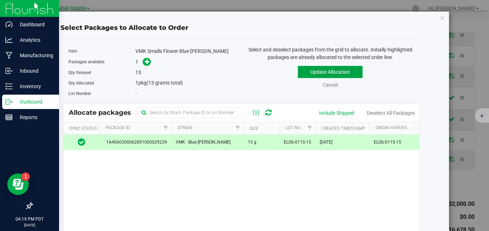
click at [313, 75] on button "Update Allocation" at bounding box center [330, 72] width 65 height 12
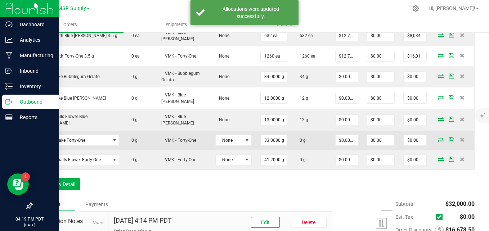
click at [438, 138] on icon at bounding box center [441, 140] width 6 height 4
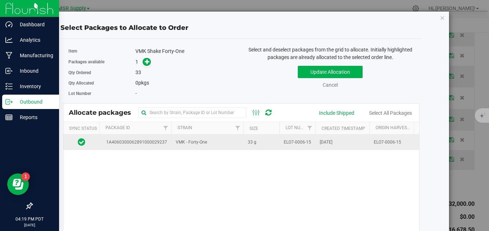
click at [291, 144] on span "ELO7-0006-15" at bounding box center [297, 142] width 27 height 7
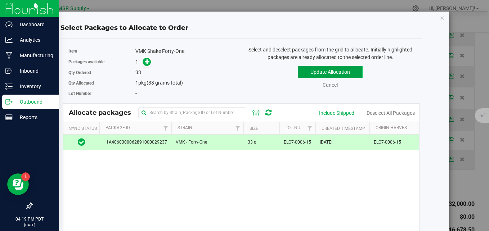
click at [327, 73] on button "Update Allocation" at bounding box center [330, 72] width 65 height 12
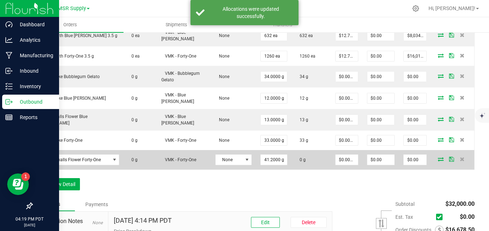
click at [436, 157] on span at bounding box center [441, 159] width 11 height 4
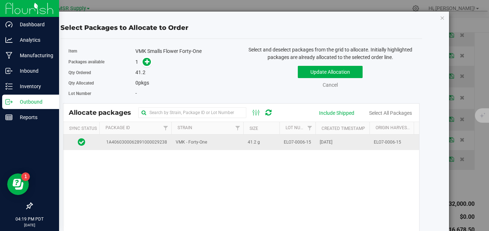
click at [229, 143] on td "VMK - Forty-One" at bounding box center [208, 142] width 72 height 15
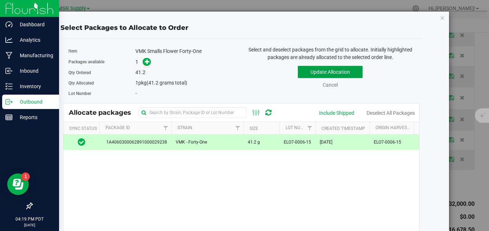
click at [350, 74] on button "Update Allocation" at bounding box center [330, 72] width 65 height 12
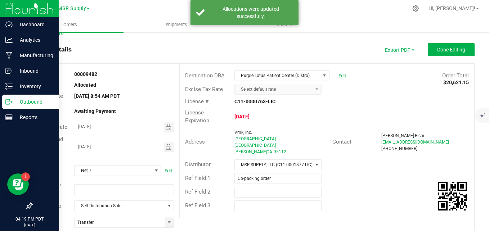
scroll to position [0, 0]
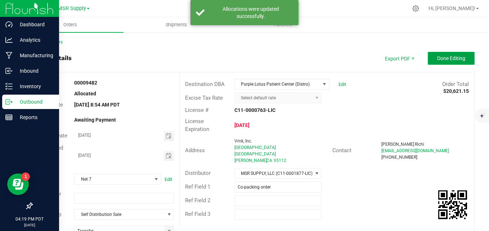
click at [433, 63] on button "Done Editing" at bounding box center [451, 58] width 47 height 13
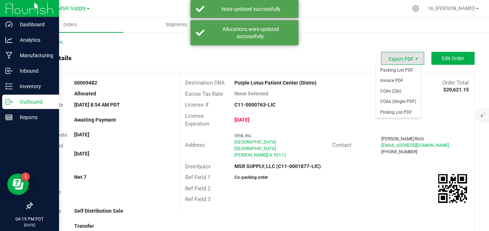
click at [405, 59] on span "Export PDF" at bounding box center [402, 58] width 43 height 13
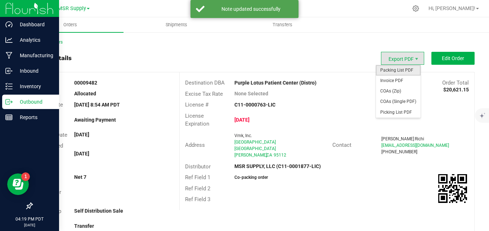
click at [398, 72] on span "Packing List PDF" at bounding box center [398, 70] width 45 height 10
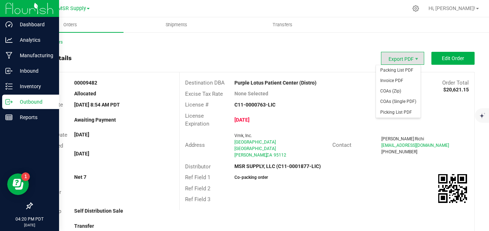
click at [408, 58] on span "Export PDF" at bounding box center [402, 58] width 43 height 13
click at [400, 84] on span "Invoice PDF" at bounding box center [398, 81] width 45 height 10
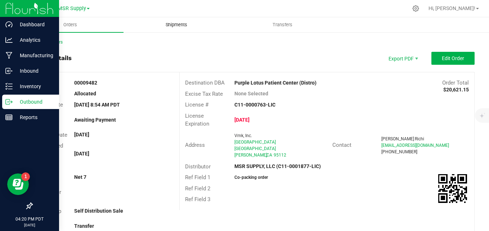
click at [184, 21] on uib-tab-heading "Shipments" at bounding box center [177, 25] width 106 height 14
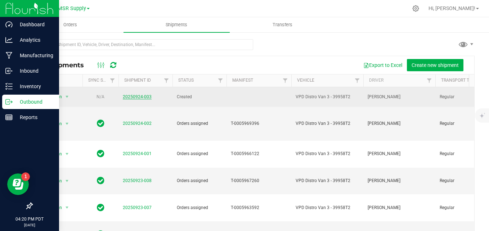
click at [147, 98] on link "20250924-003" at bounding box center [137, 96] width 29 height 5
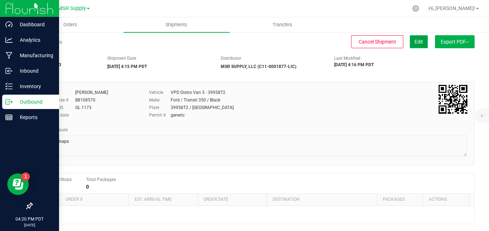
click at [414, 45] on button "Edit" at bounding box center [419, 41] width 18 height 13
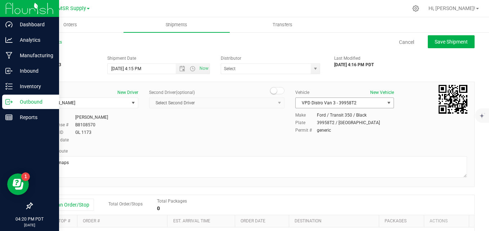
type input "MSR SUPPLY, LLC (C11-0001877-LIC)"
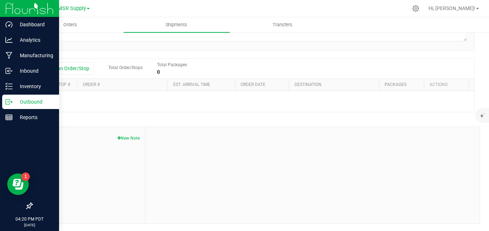
scroll to position [101, 0]
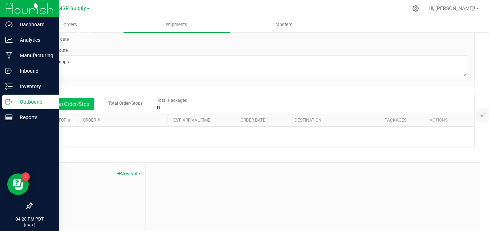
click at [62, 107] on button "Add an Order/Stop" at bounding box center [65, 104] width 57 height 12
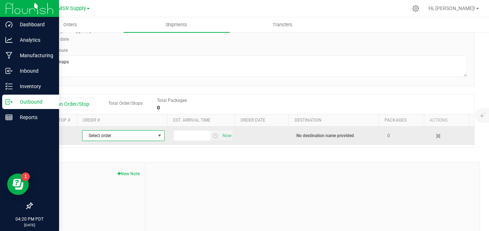
click at [108, 139] on span "Select order" at bounding box center [119, 136] width 73 height 10
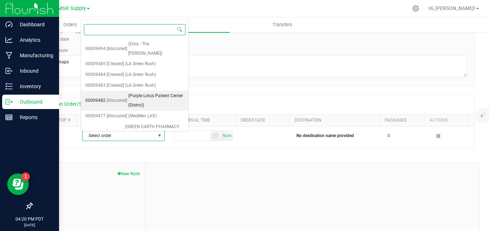
click at [166, 95] on span "(Purple Lotus Patient Center (Distro))" at bounding box center [156, 101] width 56 height 18
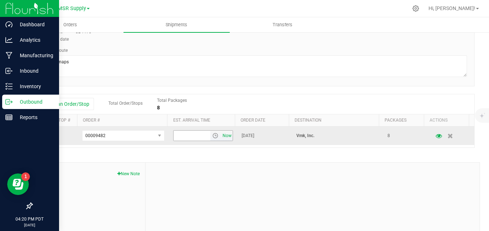
click at [221, 135] on span "Now" at bounding box center [227, 136] width 12 height 10
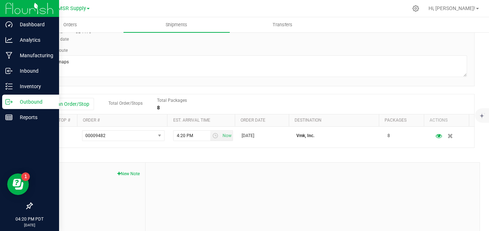
click at [291, 159] on div "Shipment # 20250924-003 Created Shipment Date [DATE] 4:15 PM Now Distributor MS…" at bounding box center [253, 105] width 443 height 309
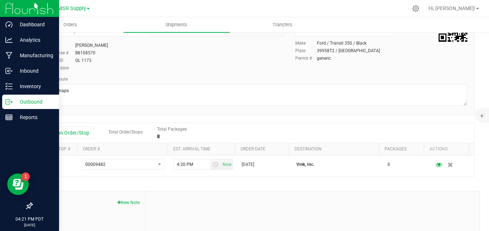
scroll to position [0, 0]
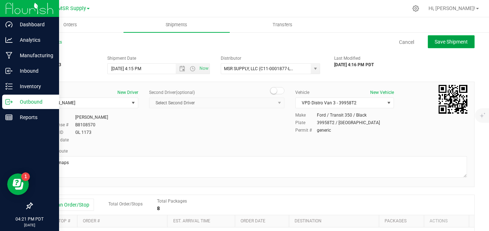
click at [435, 44] on span "Save Shipment" at bounding box center [451, 42] width 33 height 6
type input "[DATE] 11:15 PM"
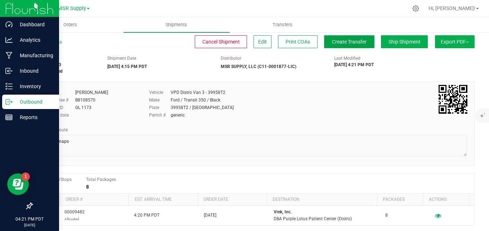
click at [359, 44] on span "Create Transfer" at bounding box center [349, 42] width 35 height 6
